Goal: Information Seeking & Learning: Learn about a topic

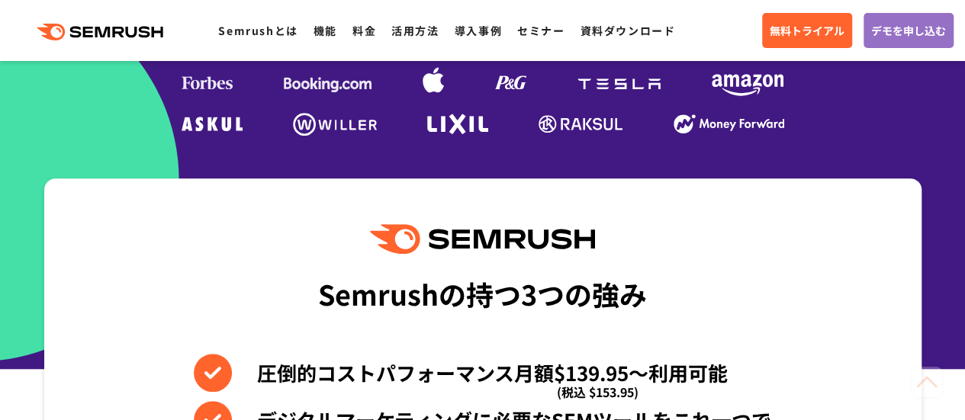
scroll to position [505, 0]
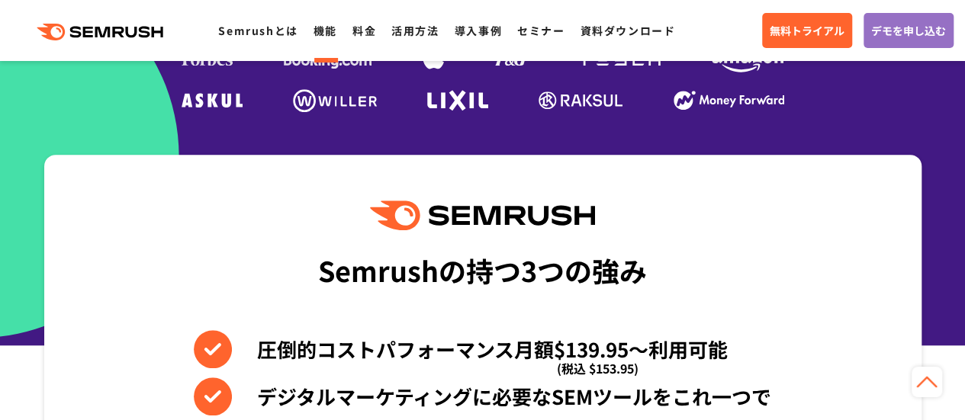
click at [325, 37] on link "機能" at bounding box center [326, 30] width 24 height 15
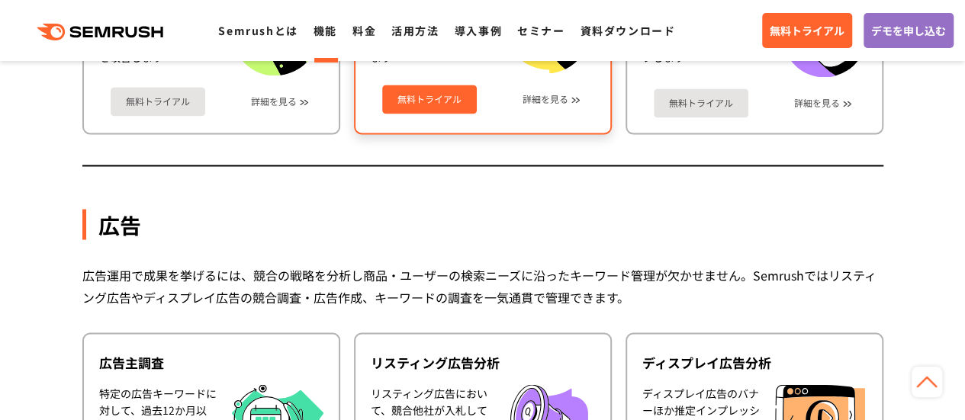
scroll to position [1228, 0]
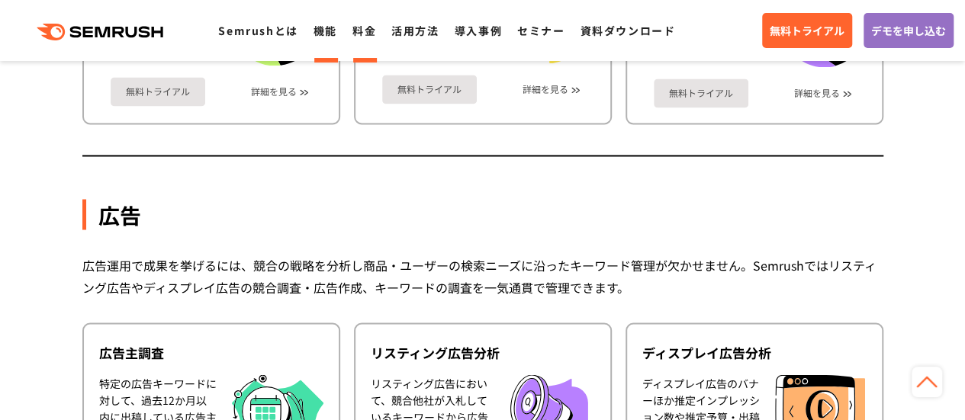
click at [356, 27] on link "料金" at bounding box center [364, 30] width 24 height 15
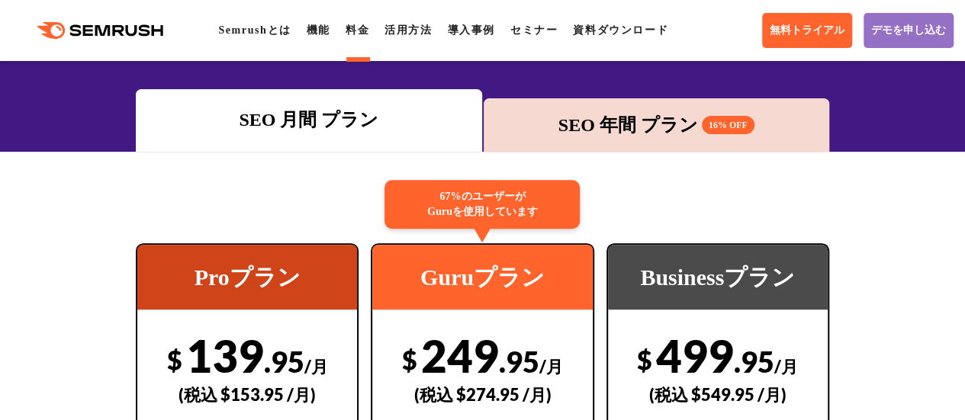
scroll to position [196, 0]
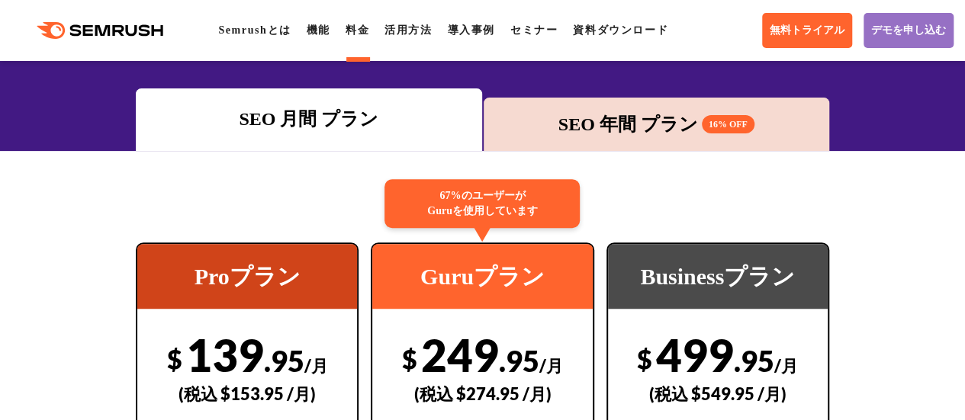
click at [583, 126] on div "SEO 年間 プラン 16% OFF" at bounding box center [656, 124] width 330 height 27
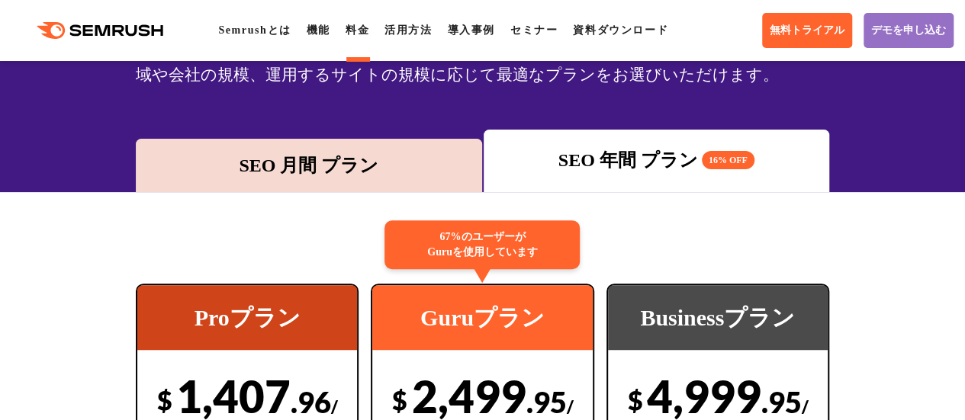
scroll to position [141, 0]
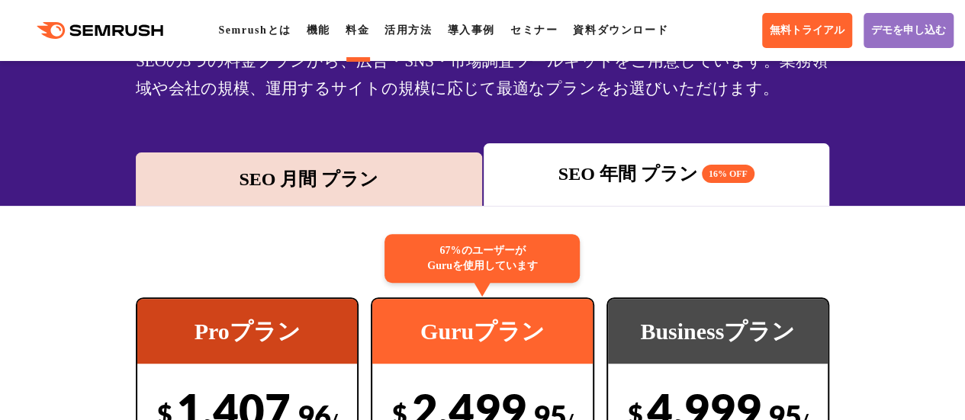
click at [411, 167] on div "SEO 月間 プラン" at bounding box center [308, 179] width 330 height 27
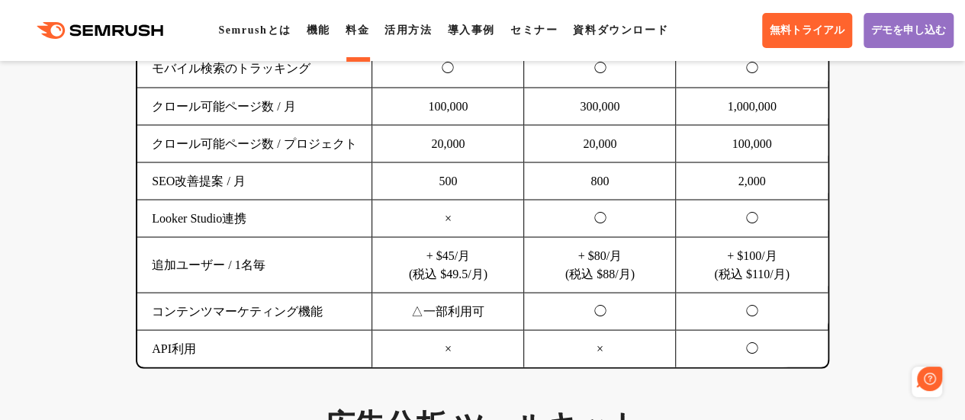
scroll to position [1350, 0]
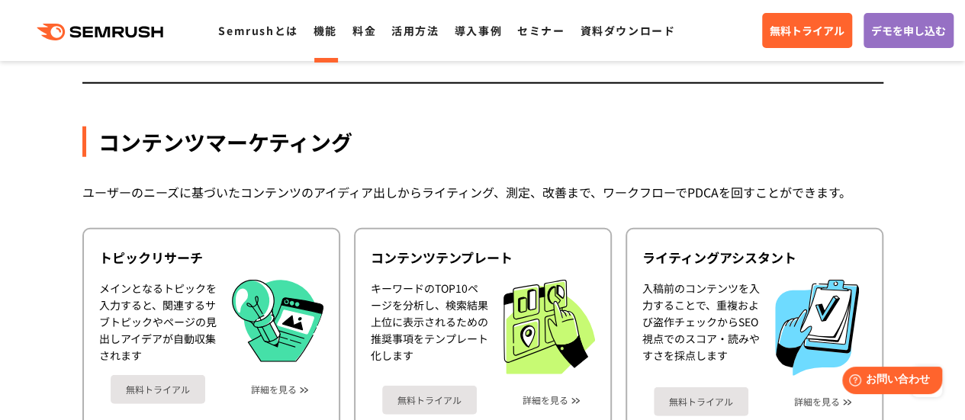
scroll to position [1928, 0]
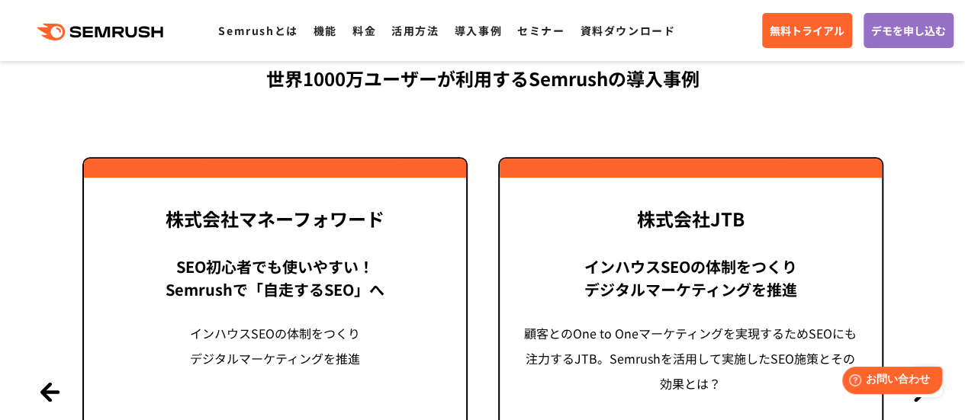
scroll to position [3699, 0]
